Goal: Use online tool/utility: Utilize a website feature to perform a specific function

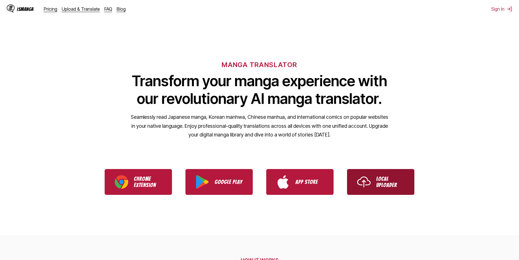
click at [294, 179] on p "Local Uploader" at bounding box center [390, 182] width 28 height 12
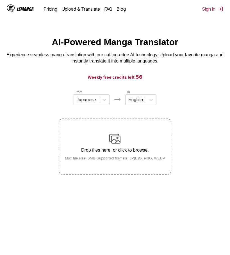
drag, startPoint x: 216, startPoint y: 85, endPoint x: 95, endPoint y: 57, distance: 124.5
click at [216, 85] on main "AI-Powered Manga Translator Experience seamless manga translation with our cutt…" at bounding box center [115, 152] width 230 height 230
click at [95, 221] on main "AI-Powered Manga Translator Experience seamless manga translation with our cutt…" at bounding box center [115, 152] width 230 height 230
drag, startPoint x: 181, startPoint y: 110, endPoint x: 156, endPoint y: 136, distance: 36.7
click at [181, 110] on section "From Japanese To English Drop files here, or click to browse. Max file size: 5M…" at bounding box center [114, 132] width 221 height 85
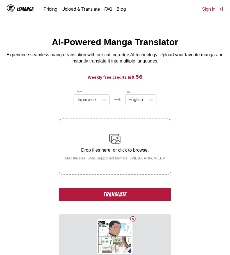
scroll to position [64, 0]
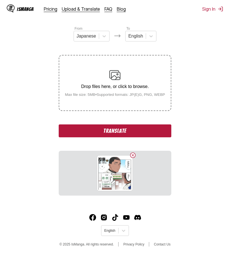
click at [112, 137] on button "Translate" at bounding box center [115, 131] width 112 height 13
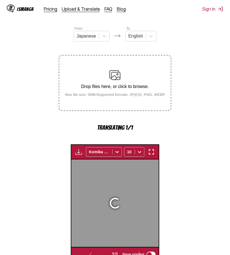
scroll to position [166, 0]
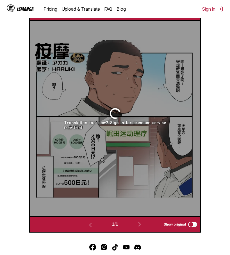
scroll to position [232, 0]
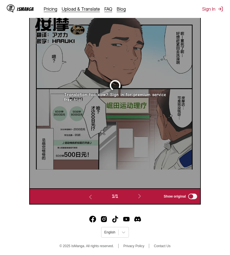
click at [224, 86] on section "From Japanese To English Drop files here, or click to browse. Max file size: 5M…" at bounding box center [114, 31] width 221 height 347
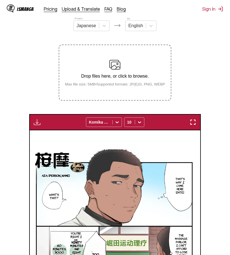
scroll to position [46, 0]
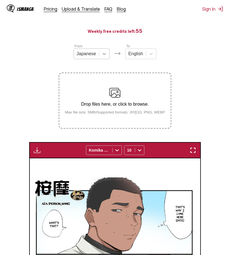
click at [103, 54] on icon at bounding box center [104, 54] width 6 height 6
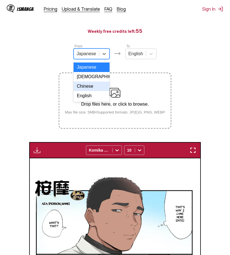
click at [94, 87] on div "Chinese" at bounding box center [92, 87] width 36 height 10
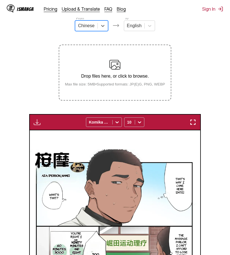
scroll to position [18, 0]
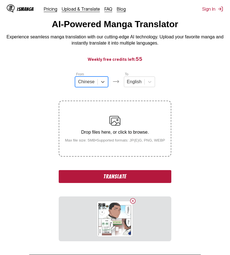
click at [140, 178] on button "Translate" at bounding box center [115, 176] width 112 height 13
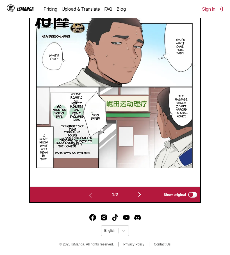
click at [141, 196] on img "button" at bounding box center [139, 194] width 7 height 7
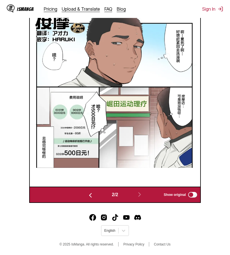
scroll to position [205, 0]
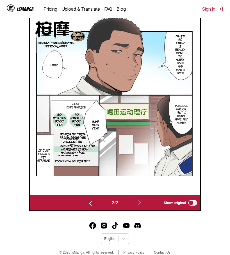
click at [67, 152] on p "Wearing matching clothing can lower it to" at bounding box center [67, 155] width 27 height 16
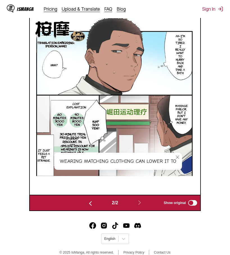
click at [151, 136] on img at bounding box center [115, 97] width 170 height 158
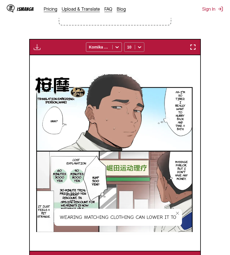
drag, startPoint x: 143, startPoint y: 46, endPoint x: 142, endPoint y: 49, distance: 2.9
click at [143, 46] on div at bounding box center [139, 47] width 9 height 9
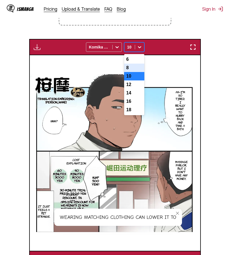
click at [133, 71] on div "8" at bounding box center [134, 68] width 20 height 8
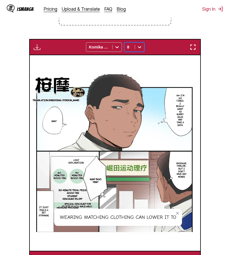
click at [140, 48] on icon at bounding box center [140, 47] width 6 height 6
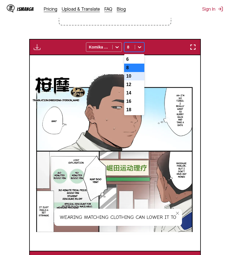
click at [136, 77] on div "10" at bounding box center [134, 76] width 20 height 8
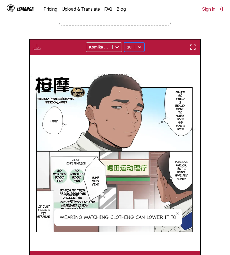
scroll to position [177, 0]
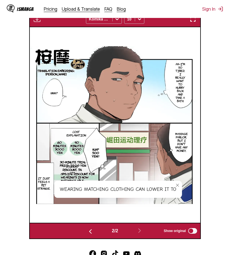
click at [179, 186] on icon "close-tooltip" at bounding box center [177, 186] width 4 height 4
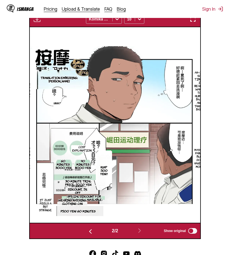
scroll to position [0, 170]
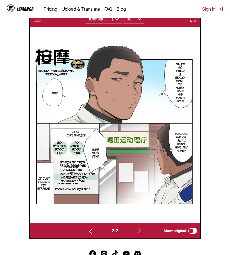
click at [213, 161] on section "From Chinese To English Drop files here, or click to browse. Max file size: 5MB…" at bounding box center [114, 75] width 221 height 327
click at [211, 74] on section "From Chinese To English Drop files here, or click to browse. Max file size: 5MB…" at bounding box center [114, 75] width 221 height 327
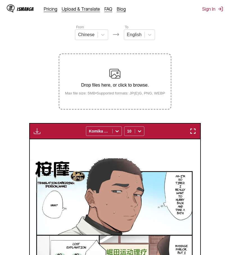
scroll to position [9, 0]
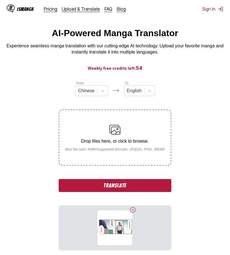
click at [132, 185] on button "Translate" at bounding box center [115, 185] width 112 height 13
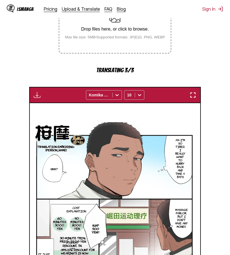
scroll to position [234, 0]
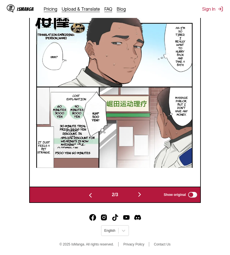
click at [140, 194] on img "button" at bounding box center [139, 194] width 7 height 7
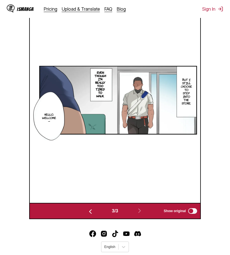
scroll to position [177, 0]
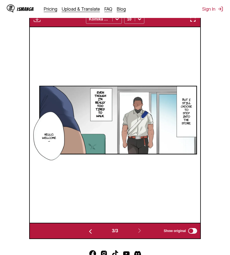
drag, startPoint x: 221, startPoint y: 98, endPoint x: 218, endPoint y: 100, distance: 3.3
click at [221, 98] on section "From Chinese To English Drop files here, or click to browse. Max file size: 5MB…" at bounding box center [114, 75] width 221 height 327
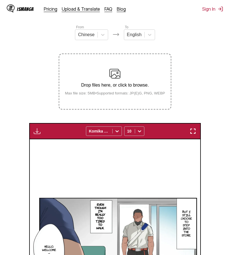
scroll to position [9, 0]
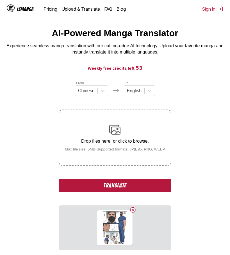
click at [132, 185] on button "Translate" at bounding box center [115, 185] width 112 height 13
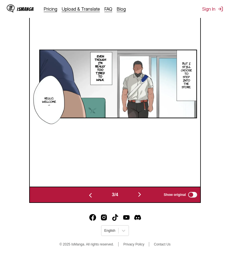
click at [142, 195] on img "button" at bounding box center [139, 194] width 7 height 7
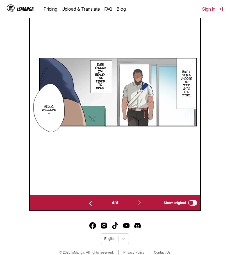
scroll to position [0, 511]
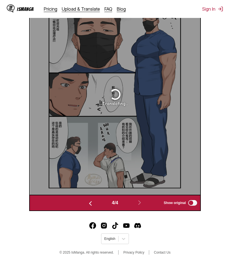
click at [227, 89] on main "AI-Powered Manga Translator Experience seamless manga translation with our cutt…" at bounding box center [115, 12] width 230 height 400
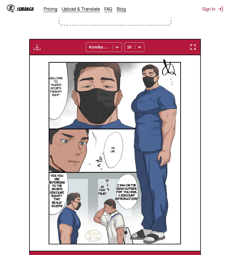
scroll to position [177, 0]
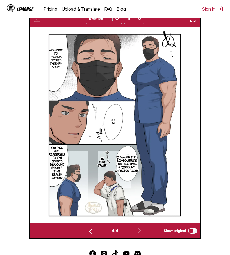
click at [211, 151] on section "From Chinese To English Drop files here, or click to browse. Max file size: 5MB…" at bounding box center [114, 75] width 221 height 327
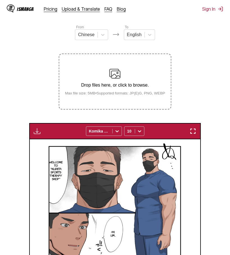
scroll to position [0, 0]
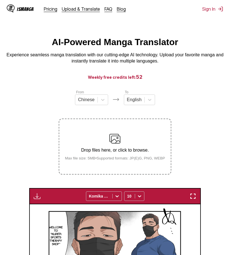
click at [200, 133] on section "From Chinese To English Drop files here, or click to browse. Max file size: 5MB…" at bounding box center [114, 253] width 221 height 327
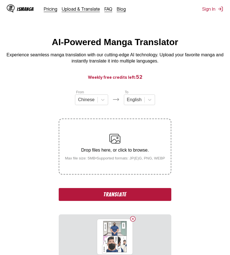
scroll to position [140, 0]
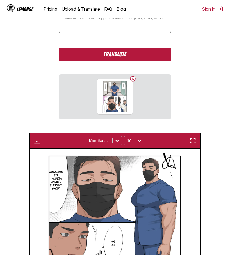
click at [119, 58] on button "Translate" at bounding box center [115, 54] width 112 height 13
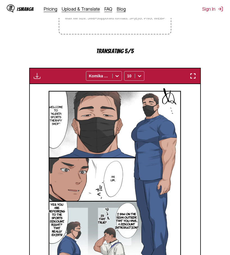
scroll to position [234, 0]
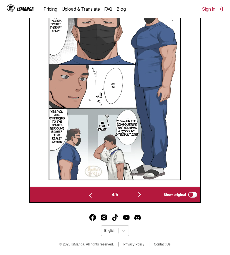
click at [213, 166] on section "From Chinese To English Drop files here, or click to browse. Max file size: 5MB…" at bounding box center [114, 29] width 221 height 347
click at [142, 197] on img "button" at bounding box center [139, 194] width 7 height 7
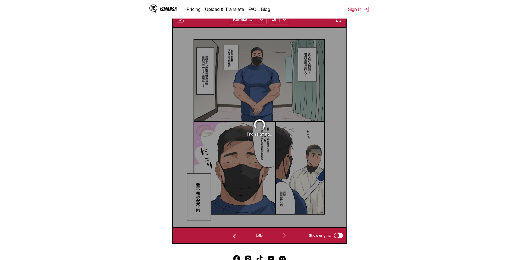
scroll to position [177, 0]
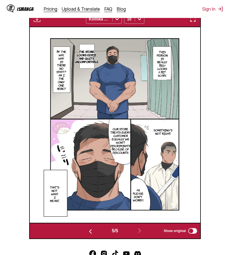
click at [206, 97] on section "From Chinese To English Drop files here, or click to browse. Max file size: 5MB…" at bounding box center [114, 75] width 221 height 327
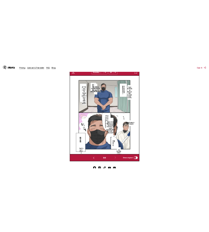
scroll to position [0, 624]
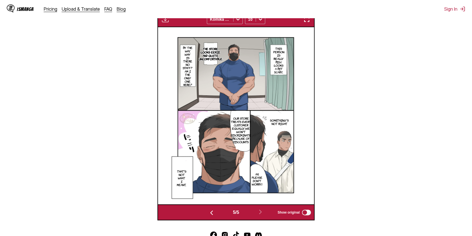
click at [380, 169] on section "From Chinese To English Drop files here, or click to browse. Max file size: 5MB…" at bounding box center [235, 66] width 463 height 308
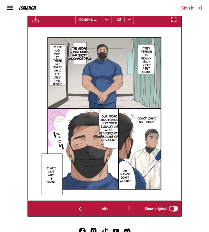
scroll to position [0, 612]
click at [200, 62] on section "From Chinese To English Drop files here, or click to browse. Max file size: 5MB…" at bounding box center [104, 64] width 200 height 304
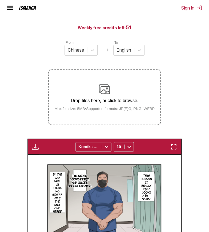
scroll to position [24, 0]
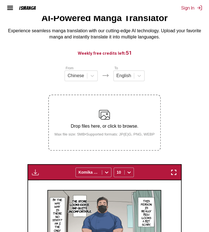
drag, startPoint x: 177, startPoint y: 124, endPoint x: 176, endPoint y: 127, distance: 3.6
click at [177, 124] on section "From Chinese To English Drop files here, or click to browse. Max file size: 5MB…" at bounding box center [104, 217] width 200 height 304
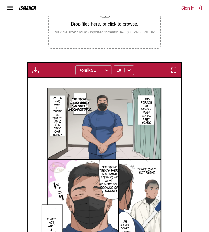
scroll to position [177, 0]
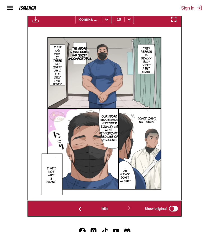
click at [191, 98] on section "From Chinese To English Drop files here, or click to browse. Max file size: 5MB…" at bounding box center [104, 64] width 200 height 304
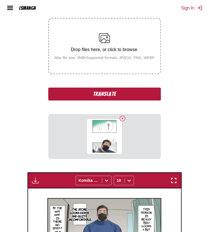
click at [124, 94] on button "Translate" at bounding box center [104, 94] width 112 height 13
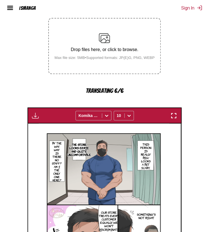
scroll to position [234, 0]
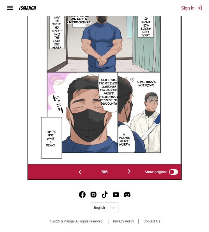
click at [128, 171] on img "button" at bounding box center [129, 171] width 7 height 7
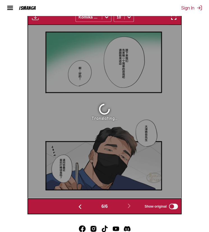
scroll to position [180, 0]
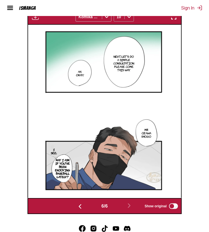
click at [132, 16] on div at bounding box center [129, 16] width 9 height 9
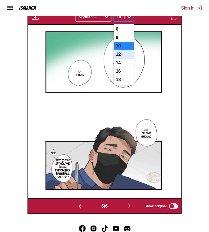
click at [118, 55] on div "12" at bounding box center [124, 54] width 20 height 8
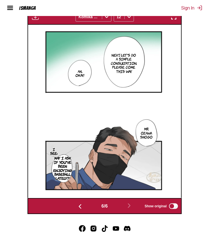
click at [189, 93] on section "From Chinese To English Drop files here, or click to browse. Max file size: 5MB…" at bounding box center [104, 62] width 200 height 304
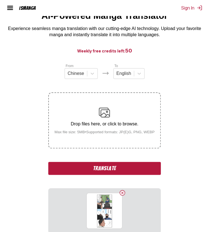
scroll to position [52, 0]
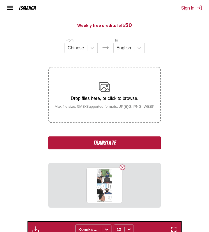
click at [140, 145] on button "Translate" at bounding box center [104, 142] width 112 height 13
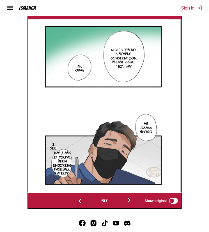
scroll to position [230, 0]
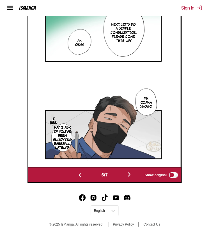
click at [131, 177] on img "button" at bounding box center [129, 174] width 7 height 7
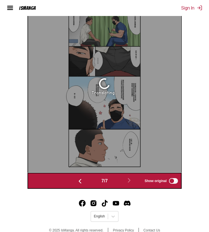
click at [190, 81] on section "From Chinese To English Drop files here, or click to browse. Max file size: 5MB…" at bounding box center [104, 27] width 200 height 324
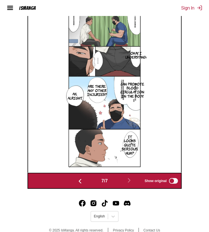
drag, startPoint x: 163, startPoint y: 97, endPoint x: 163, endPoint y: 100, distance: 3.7
click at [163, 97] on div "Okay, I understand: Can promote blood circulation in the body. Are there any ot…" at bounding box center [104, 85] width 153 height 173
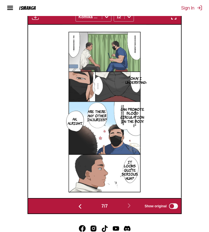
click at [159, 138] on div "Okay, I understand: Can promote blood circulation in the body. Are there any ot…" at bounding box center [104, 111] width 153 height 173
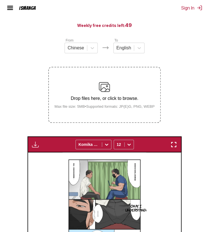
scroll to position [26, 0]
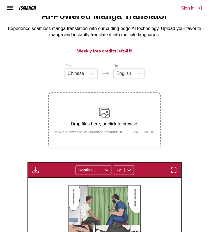
click at [180, 99] on section "From Chinese To English Drop files here, or click to browse. Max file size: 5MB…" at bounding box center [104, 215] width 200 height 304
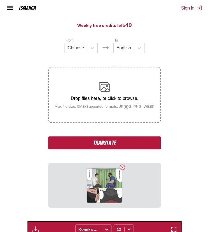
scroll to position [103, 0]
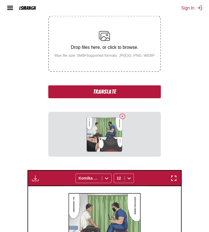
click at [129, 94] on button "Translate" at bounding box center [104, 91] width 112 height 13
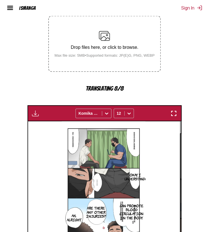
scroll to position [205, 0]
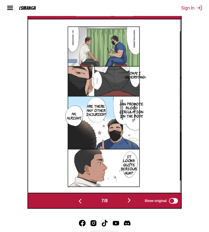
click at [132, 198] on img "button" at bounding box center [129, 200] width 7 height 7
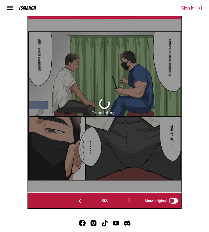
click at [189, 157] on section "From Chinese To English Drop files here, or click to browse. Max file size: 5MB…" at bounding box center [104, 47] width 200 height 324
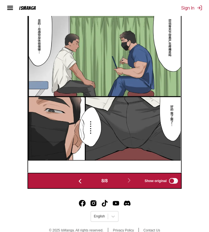
scroll to position [185, 0]
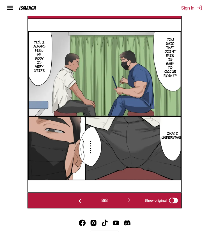
click at [206, 106] on main "AI-Powered Manga Translator Experience seamless manga translation with our cutt…" at bounding box center [104, 30] width 209 height 357
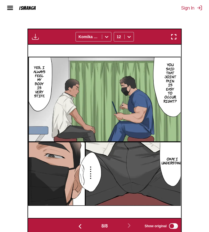
click at [192, 87] on section "From Chinese To English Drop files here, or click to browse. Max file size: 5MB…" at bounding box center [104, 82] width 200 height 304
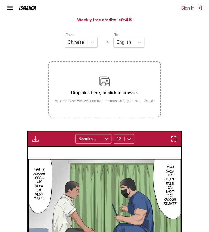
scroll to position [0, 0]
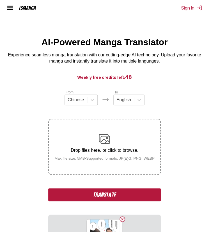
click at [101, 197] on button "Translate" at bounding box center [104, 194] width 112 height 13
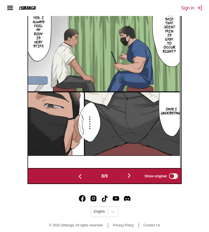
scroll to position [234, 0]
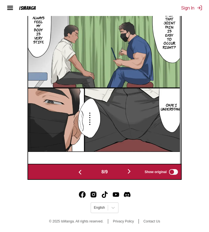
click at [129, 168] on img "button" at bounding box center [129, 171] width 7 height 7
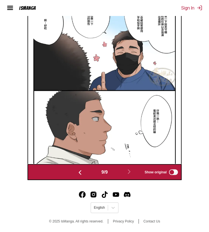
scroll to position [205, 0]
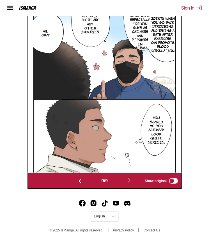
click at [189, 100] on section "From Chinese To English Drop files here, or click to browse. Max file size: 5MB…" at bounding box center [104, 37] width 200 height 304
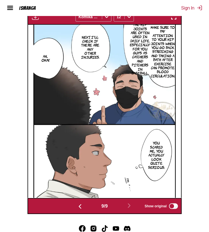
scroll to position [154, 0]
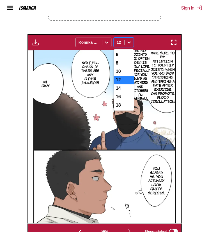
click at [128, 42] on icon at bounding box center [129, 43] width 6 height 6
click at [125, 75] on div "10" at bounding box center [124, 71] width 20 height 8
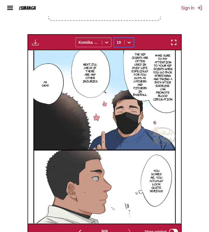
scroll to position [180, 0]
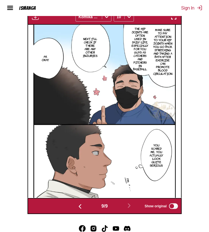
click at [199, 144] on section "From Chinese To English Drop files here, or click to browse. Max file size: 5MB…" at bounding box center [104, 62] width 200 height 304
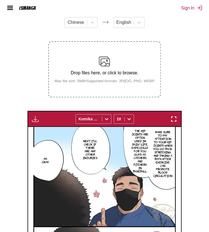
scroll to position [0, 0]
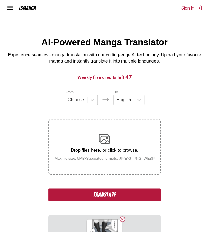
click at [105, 194] on button "Translate" at bounding box center [104, 194] width 112 height 13
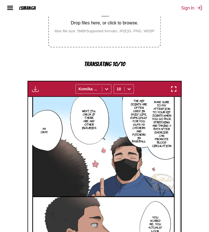
scroll to position [234, 0]
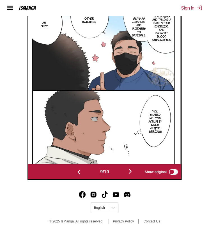
click at [131, 173] on img "button" at bounding box center [130, 171] width 7 height 7
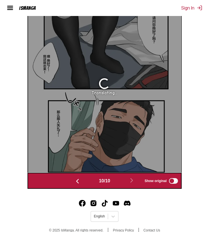
scroll to position [149, 0]
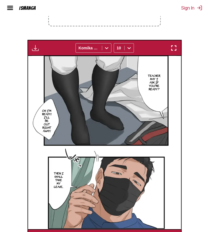
click at [208, 111] on main "AI-Powered Manga Translator Experience seamless manga translation with our cutt…" at bounding box center [104, 67] width 209 height 357
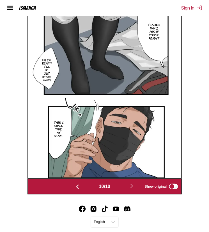
scroll to position [174, 0]
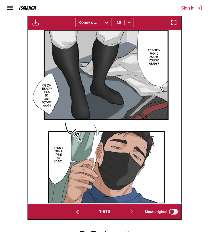
click at [192, 84] on section "From Chinese To English Drop files here, or click to browse. Max file size: 5MB…" at bounding box center [104, 68] width 200 height 304
click at [76, 210] on img "button" at bounding box center [77, 212] width 7 height 7
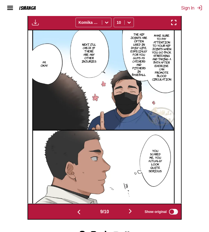
click at [134, 211] on img "button" at bounding box center [130, 211] width 7 height 7
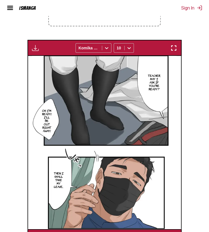
scroll to position [72, 0]
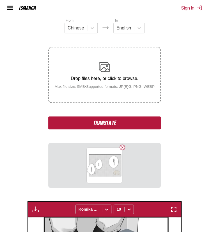
click at [122, 125] on button "Translate" at bounding box center [104, 122] width 112 height 13
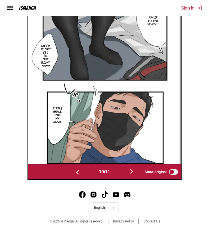
click at [131, 172] on img "button" at bounding box center [131, 171] width 7 height 7
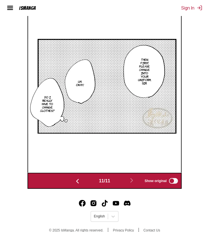
scroll to position [180, 0]
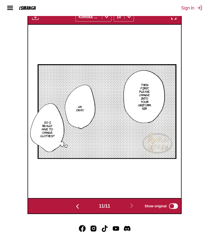
drag, startPoint x: 190, startPoint y: 94, endPoint x: 178, endPoint y: 112, distance: 22.3
click at [190, 94] on section "From Chinese To English Drop files here, or click to browse. Max file size: 5MB…" at bounding box center [104, 62] width 200 height 304
click at [198, 118] on section "From Chinese To English Drop files here, or click to browse. Max file size: 5MB…" at bounding box center [104, 62] width 200 height 304
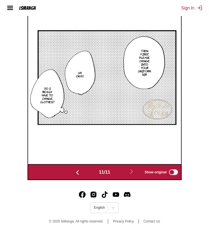
click at [78, 171] on img "button" at bounding box center [77, 172] width 7 height 7
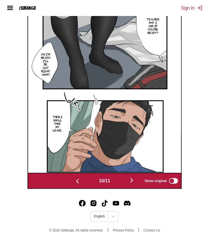
scroll to position [180, 0]
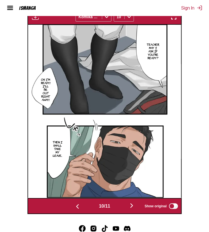
click at [187, 113] on section "From Chinese To English Drop files here, or click to browse. Max file size: 5MB…" at bounding box center [104, 62] width 200 height 304
click at [187, 104] on section "From Chinese To English Drop files here, or click to browse. Max file size: 5MB…" at bounding box center [104, 62] width 200 height 304
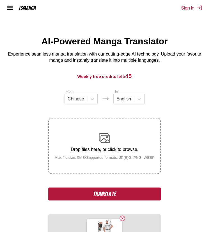
scroll to position [52, 0]
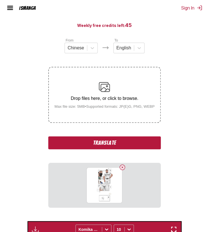
click at [119, 144] on button "Translate" at bounding box center [104, 142] width 112 height 13
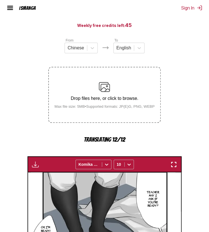
scroll to position [234, 0]
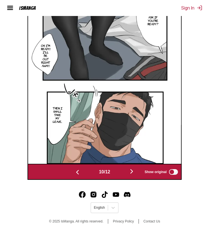
click at [132, 172] on img "button" at bounding box center [131, 171] width 7 height 7
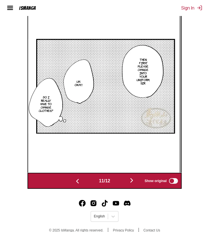
click at [131, 183] on img "button" at bounding box center [131, 180] width 7 height 7
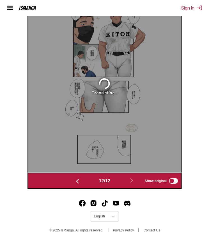
click at [197, 114] on section "From Chinese To English Drop files here, or click to browse. Max file size: 5MB…" at bounding box center [104, 27] width 200 height 324
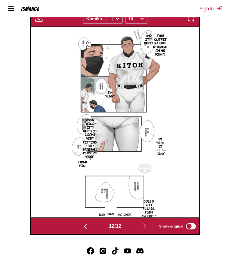
scroll to position [0, 1873]
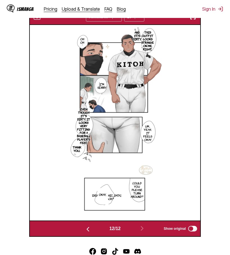
click at [212, 136] on section "From Chinese To English Drop files here, or click to browse. Max file size: 5MB…" at bounding box center [114, 73] width 221 height 327
click at [214, 82] on section "From Chinese To English Drop files here, or click to browse. Max file size: 5MB…" at bounding box center [114, 73] width 221 height 327
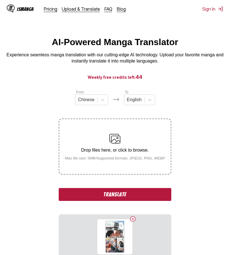
scroll to position [136, 0]
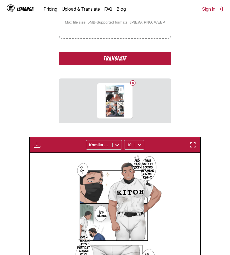
click at [122, 55] on button "Translate" at bounding box center [115, 58] width 112 height 13
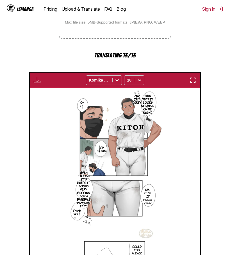
scroll to position [234, 0]
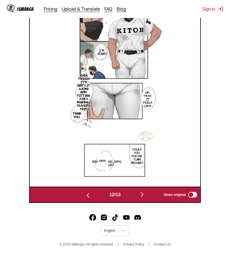
click at [139, 197] on button "button" at bounding box center [142, 195] width 34 height 8
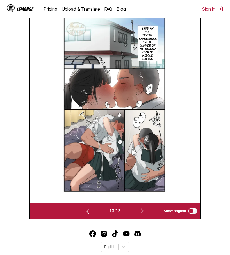
scroll to position [177, 0]
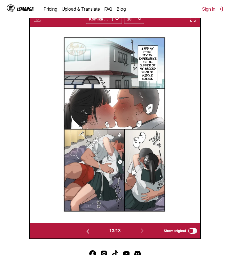
click at [213, 160] on section "From Chinese To English Drop files here, or click to browse. Max file size: 5MB…" at bounding box center [114, 75] width 221 height 327
click at [220, 142] on section "From Chinese To English Drop files here, or click to browse. Max file size: 5MB…" at bounding box center [114, 75] width 221 height 327
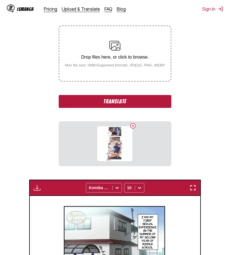
click at [120, 103] on button "Translate" at bounding box center [115, 101] width 112 height 13
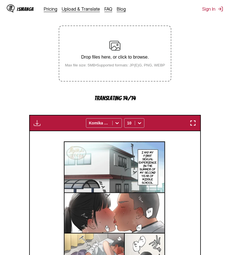
scroll to position [234, 0]
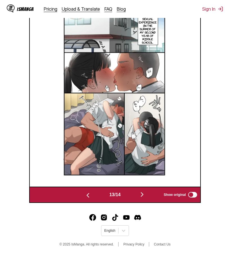
click at [144, 194] on img "button" at bounding box center [142, 194] width 7 height 7
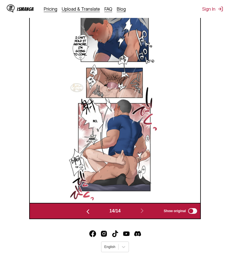
scroll to position [177, 0]
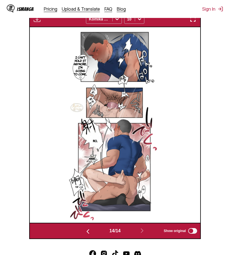
click at [211, 90] on section "From Chinese To English Drop files here, or click to browse. Max file size: 5MB…" at bounding box center [114, 75] width 221 height 327
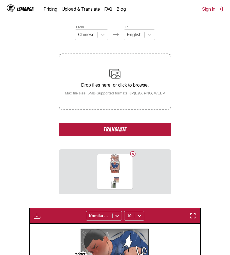
click at [123, 130] on button "Translate" at bounding box center [115, 129] width 112 height 13
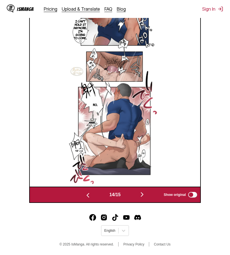
click at [142, 195] on img "button" at bounding box center [142, 194] width 7 height 7
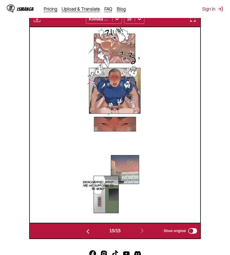
scroll to position [0, 2384]
drag, startPoint x: 213, startPoint y: 97, endPoint x: 205, endPoint y: 108, distance: 14.0
click at [213, 97] on section "From Chinese To English Drop files here, or click to browse. Max file size: 5MB…" at bounding box center [114, 75] width 221 height 327
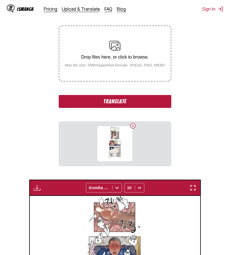
click at [130, 96] on button "Translate" at bounding box center [115, 101] width 112 height 13
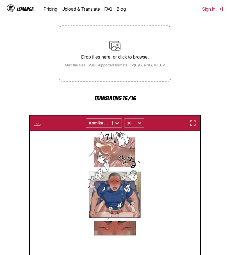
scroll to position [234, 0]
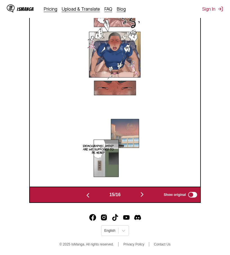
click at [212, 129] on section "From Chinese To English Drop files here, or click to browse. Max file size: 5MB…" at bounding box center [114, 29] width 221 height 347
click at [145, 195] on img "button" at bounding box center [142, 194] width 7 height 7
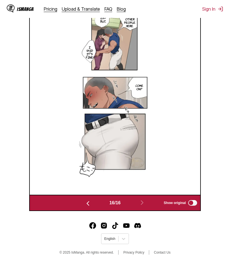
scroll to position [177, 0]
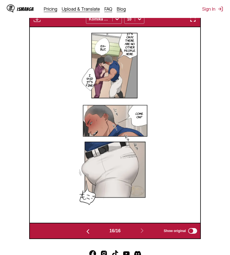
click at [218, 168] on section "From Chinese To English Drop files here, or click to browse. Max file size: 5MB…" at bounding box center [114, 75] width 221 height 327
click at [211, 152] on section "From Chinese To English Drop files here, or click to browse. Max file size: 5MB…" at bounding box center [114, 75] width 221 height 327
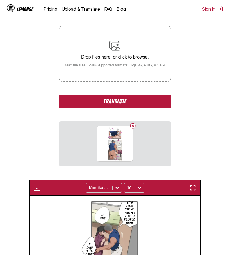
drag, startPoint x: 131, startPoint y: 103, endPoint x: 156, endPoint y: 155, distance: 57.1
click at [131, 103] on button "Translate" at bounding box center [115, 101] width 112 height 13
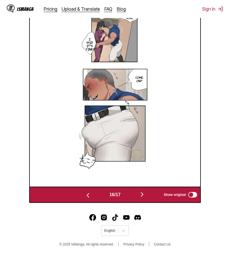
click at [143, 196] on img "button" at bounding box center [142, 194] width 7 height 7
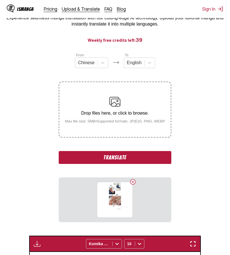
scroll to position [149, 0]
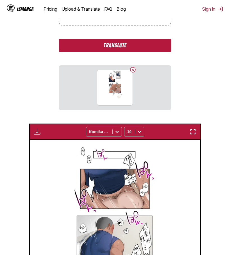
click at [130, 50] on button "Translate" at bounding box center [115, 45] width 112 height 13
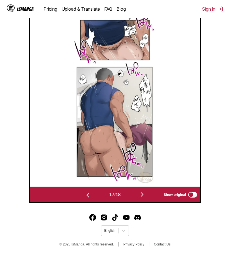
click at [143, 193] on img "button" at bounding box center [142, 194] width 7 height 7
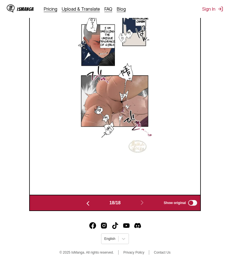
scroll to position [177, 0]
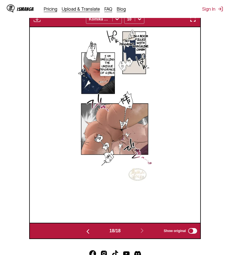
click at [209, 120] on section "From Chinese To English Drop files here, or click to browse. Max file size: 5MB…" at bounding box center [114, 75] width 221 height 327
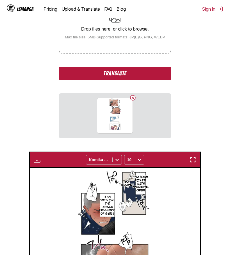
click at [153, 78] on button "Translate" at bounding box center [115, 73] width 112 height 13
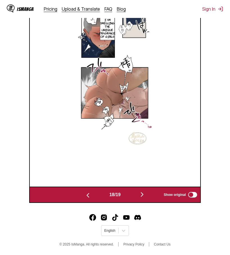
click at [142, 192] on img "button" at bounding box center [142, 194] width 7 height 7
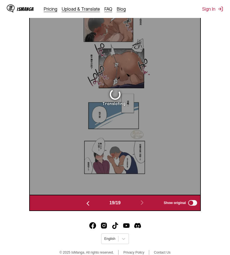
scroll to position [205, 0]
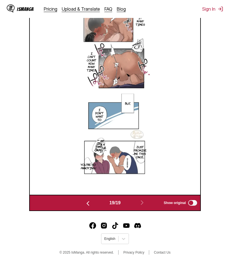
click at [215, 137] on section "From Chinese To English Drop files here, or click to browse. Max file size: 5MB…" at bounding box center [114, 47] width 221 height 327
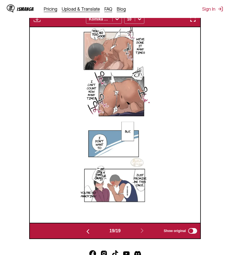
click at [207, 118] on section "From Chinese To English Drop files here, or click to browse. Max file size: 5MB…" at bounding box center [114, 75] width 221 height 327
drag, startPoint x: 211, startPoint y: 105, endPoint x: 208, endPoint y: 113, distance: 8.6
click at [211, 105] on section "From Chinese To English Drop files here, or click to browse. Max file size: 5MB…" at bounding box center [114, 75] width 221 height 327
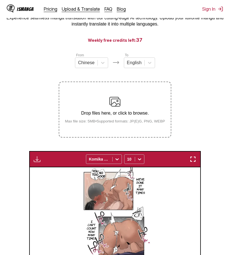
scroll to position [0, 0]
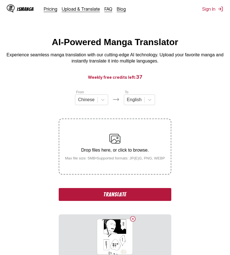
click at [139, 200] on button "Translate" at bounding box center [115, 194] width 112 height 13
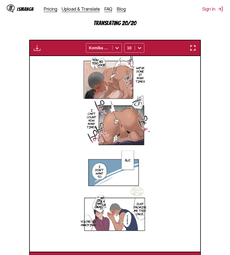
scroll to position [234, 0]
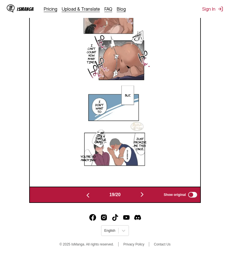
click at [144, 195] on img "button" at bounding box center [142, 194] width 7 height 7
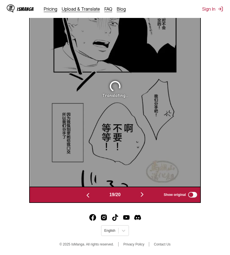
scroll to position [225, 0]
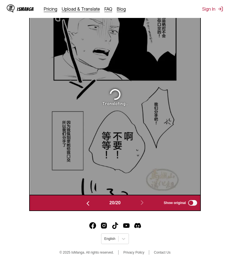
click at [209, 227] on footer "English © 2025 IsManga. All rights reserved. Privacy Policy Contact Us" at bounding box center [115, 240] width 230 height 48
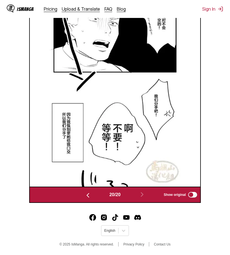
scroll to position [205, 0]
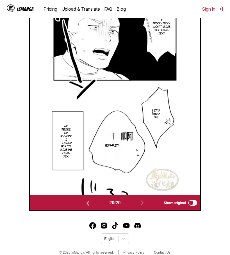
click at [216, 129] on section "From Chinese To English Drop files here, or click to browse. Max file size: 5MB…" at bounding box center [114, 47] width 221 height 327
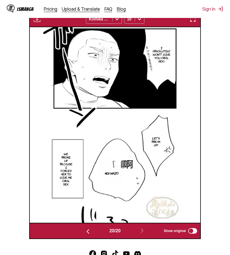
click at [207, 97] on section "From Chinese To English Drop files here, or click to browse. Max file size: 5MB…" at bounding box center [114, 75] width 221 height 327
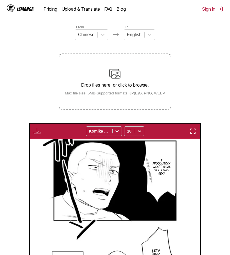
scroll to position [0, 0]
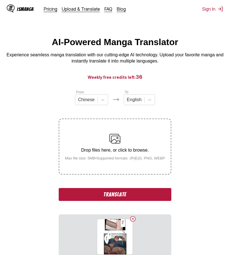
click at [120, 193] on button "Translate" at bounding box center [115, 194] width 112 height 13
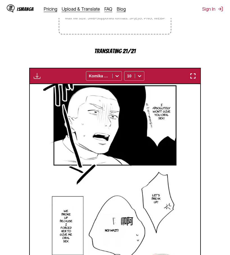
scroll to position [234, 0]
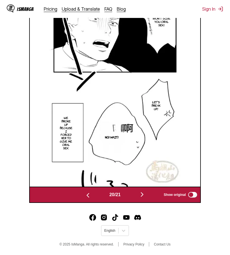
click at [142, 196] on img "button" at bounding box center [142, 194] width 7 height 7
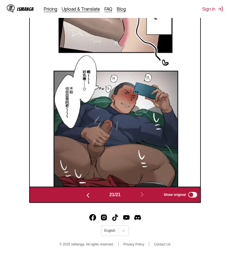
scroll to position [205, 0]
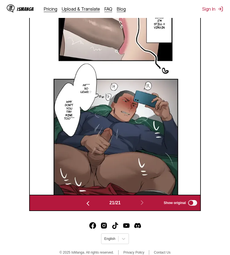
click at [215, 154] on section "From Chinese To English Drop files here, or click to browse. Max file size: 5MB…" at bounding box center [114, 47] width 221 height 327
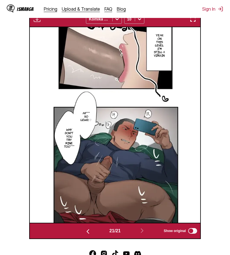
click at [227, 80] on main "AI-Powered Manga Translator Experience seamless manga translation with our cutt…" at bounding box center [115, 50] width 230 height 380
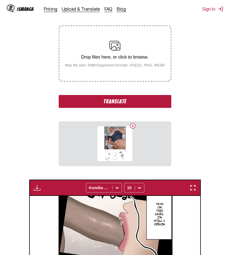
click at [146, 108] on button "Translate" at bounding box center [115, 101] width 112 height 13
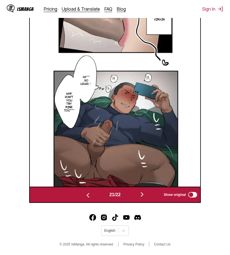
click at [148, 194] on button "button" at bounding box center [142, 195] width 34 height 8
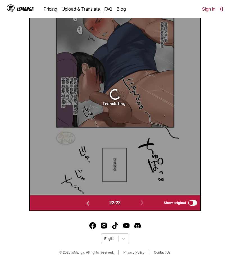
scroll to position [169, 0]
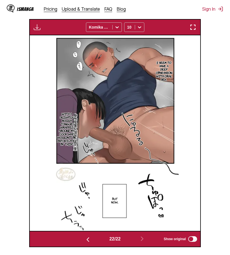
click at [210, 103] on section "From Chinese To English Drop files here, or click to browse. Max file size: 5MB…" at bounding box center [114, 83] width 221 height 327
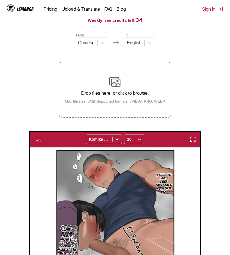
scroll to position [1, 0]
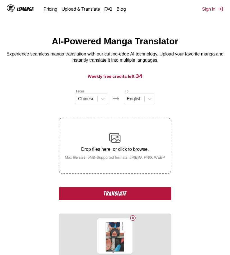
click at [116, 192] on button "Translate" at bounding box center [115, 194] width 112 height 13
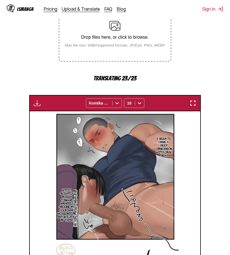
scroll to position [234, 0]
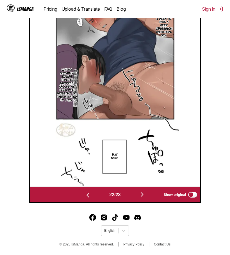
click at [145, 195] on img "button" at bounding box center [142, 194] width 7 height 7
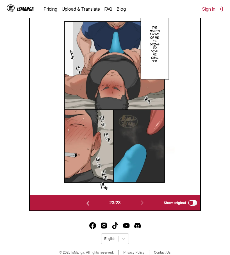
scroll to position [177, 0]
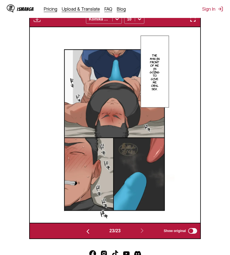
drag, startPoint x: 218, startPoint y: 172, endPoint x: 134, endPoint y: 230, distance: 102.6
click at [218, 172] on section "From Chinese To English Drop files here, or click to browse. Max file size: 5MB…" at bounding box center [114, 75] width 221 height 327
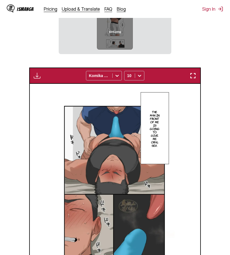
scroll to position [121, 0]
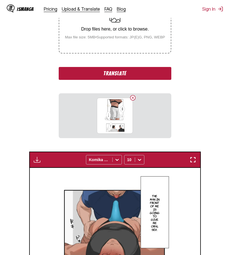
click at [126, 68] on button "Translate" at bounding box center [115, 73] width 112 height 13
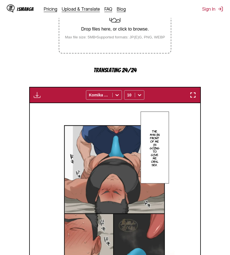
scroll to position [234, 0]
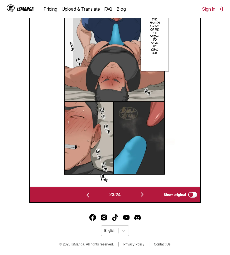
click at [147, 192] on button "button" at bounding box center [142, 195] width 34 height 8
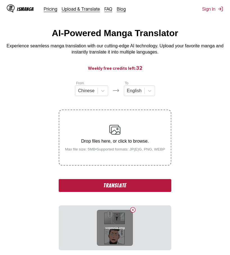
scroll to position [65, 0]
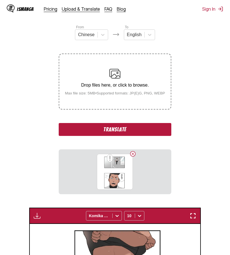
click at [118, 133] on button "Translate" at bounding box center [115, 129] width 112 height 13
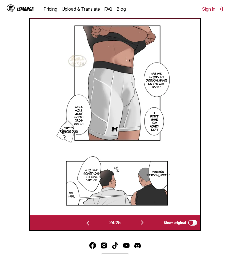
scroll to position [234, 0]
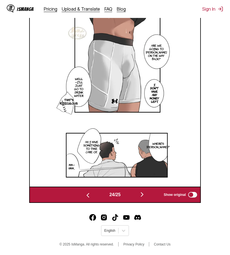
click at [143, 197] on img "button" at bounding box center [142, 194] width 7 height 7
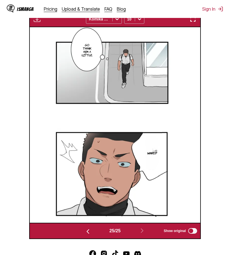
scroll to position [93, 0]
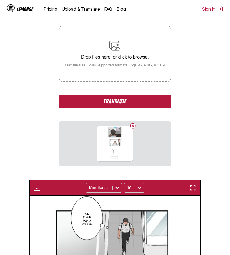
click at [126, 101] on button "Translate" at bounding box center [115, 101] width 112 height 13
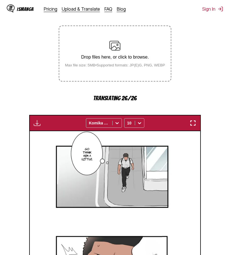
scroll to position [234, 0]
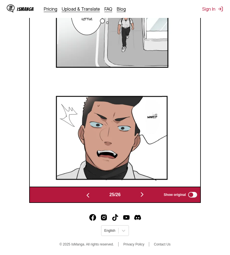
click at [141, 197] on img "button" at bounding box center [142, 194] width 7 height 7
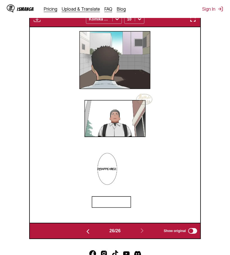
scroll to position [93, 0]
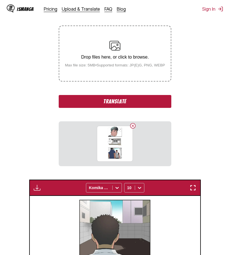
click at [117, 102] on button "Translate" at bounding box center [115, 101] width 112 height 13
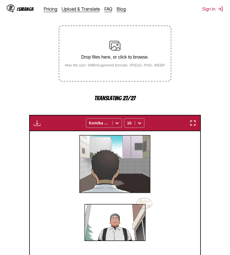
scroll to position [234, 0]
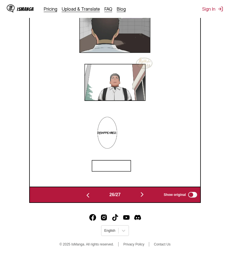
click at [142, 195] on img "button" at bounding box center [142, 194] width 7 height 7
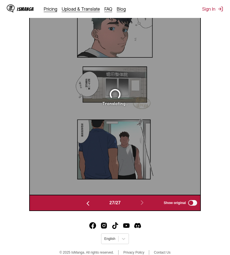
scroll to position [205, 0]
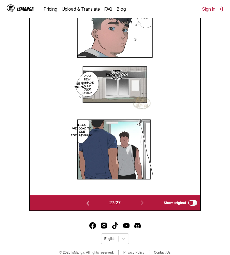
drag, startPoint x: 220, startPoint y: 124, endPoint x: 210, endPoint y: 130, distance: 11.6
click at [220, 124] on section "From Chinese To English Drop files here, or click to browse. Max file size: 5MB…" at bounding box center [114, 47] width 221 height 327
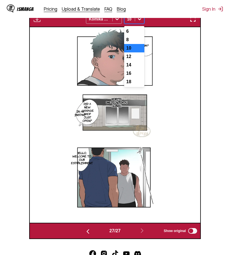
click at [140, 20] on icon at bounding box center [139, 19] width 3 height 2
click at [134, 41] on div "8" at bounding box center [134, 40] width 20 height 8
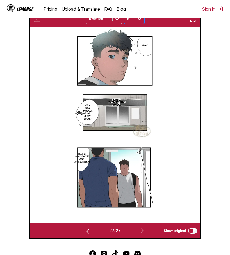
click at [141, 21] on icon at bounding box center [140, 19] width 6 height 6
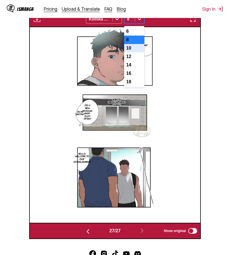
click at [132, 49] on div "10" at bounding box center [134, 48] width 20 height 8
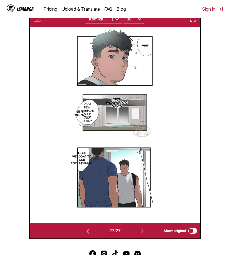
click at [184, 81] on div "Hmm? Horita [MEDICAL_DATA] Clinic Did a new massage shop just open...? In an in…" at bounding box center [115, 125] width 170 height 196
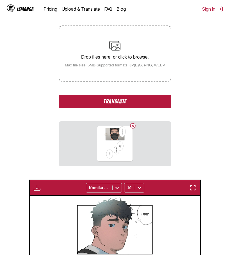
click at [131, 107] on button "Translate" at bounding box center [115, 101] width 112 height 13
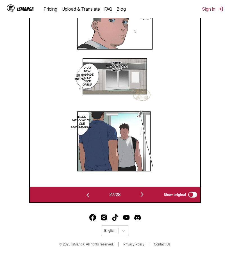
click at [144, 197] on img "button" at bounding box center [142, 194] width 7 height 7
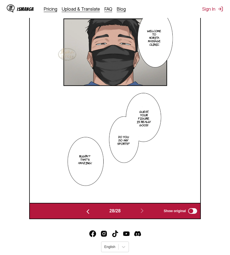
scroll to position [177, 0]
